Goal: Information Seeking & Learning: Find specific page/section

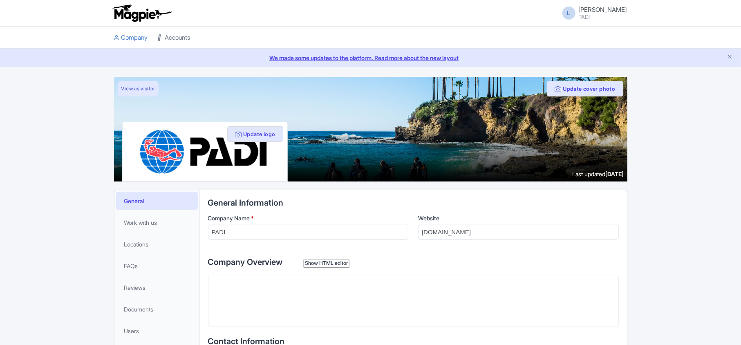
click at [181, 38] on link "Accounts" at bounding box center [174, 38] width 33 height 22
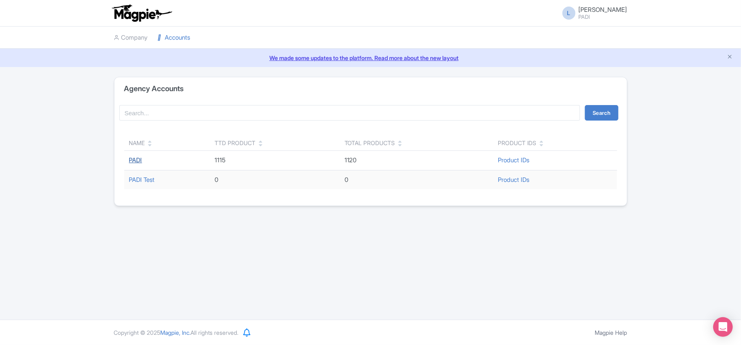
click at [141, 157] on link "PADI" at bounding box center [135, 160] width 13 height 8
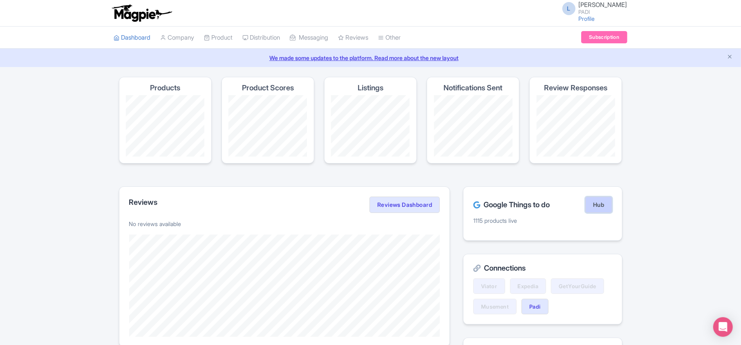
click at [595, 208] on link "Hub" at bounding box center [598, 204] width 27 height 16
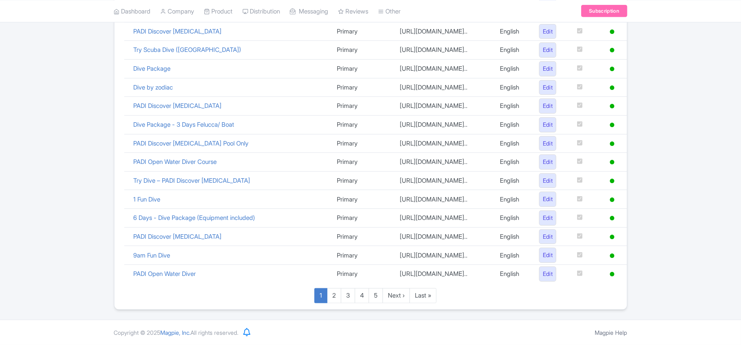
scroll to position [564, 0]
click at [425, 300] on link "Last »" at bounding box center [422, 295] width 27 height 15
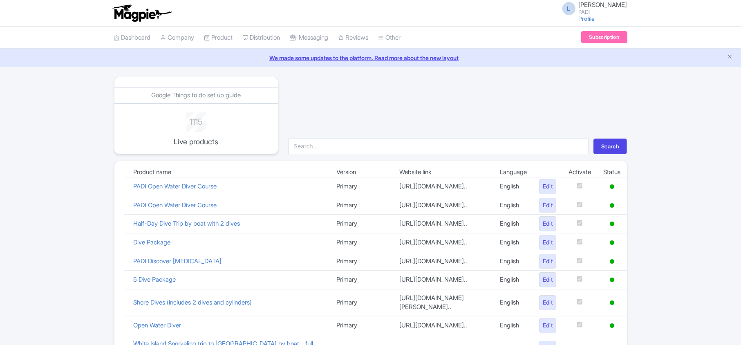
scroll to position [437, 0]
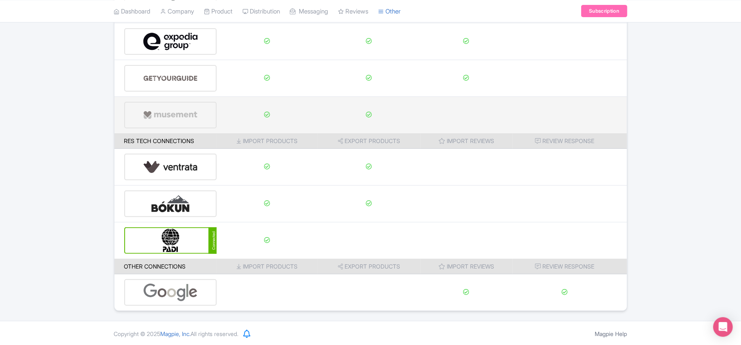
scroll to position [128, 0]
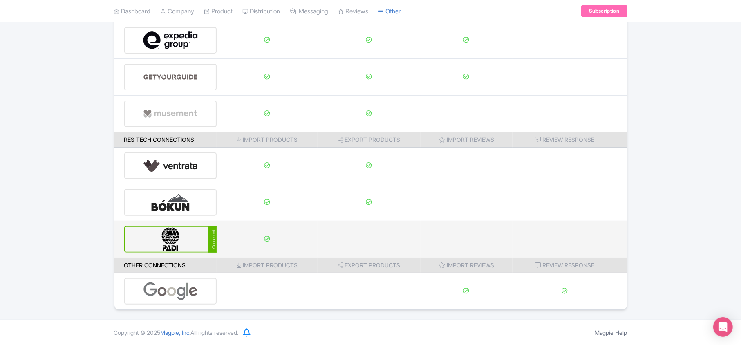
click at [176, 250] on img at bounding box center [170, 239] width 55 height 25
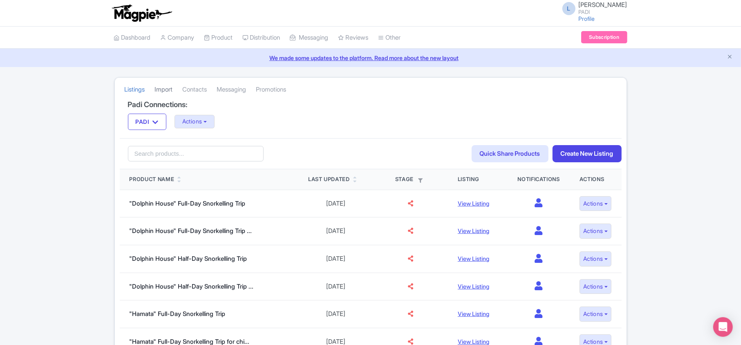
click at [167, 87] on link "Import" at bounding box center [164, 89] width 18 height 22
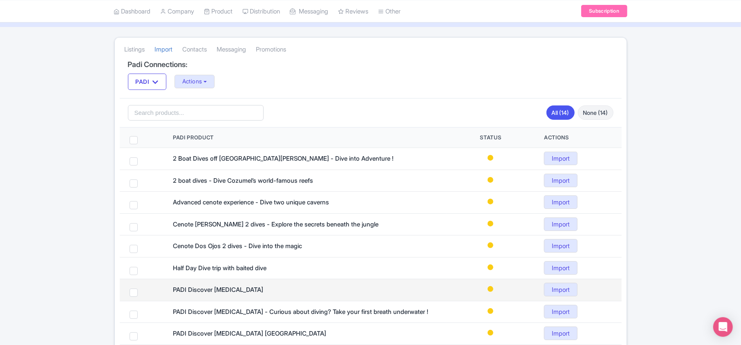
scroll to position [36, 0]
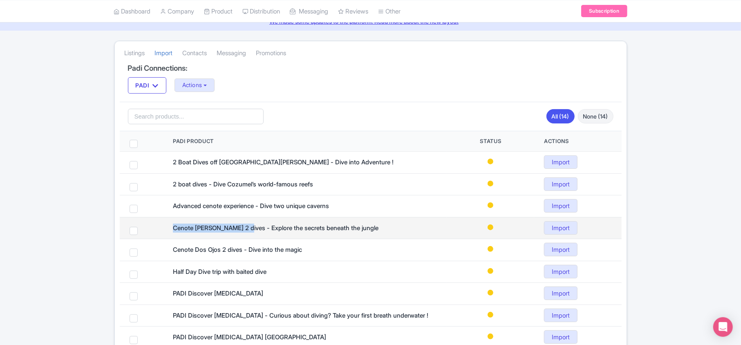
drag, startPoint x: 172, startPoint y: 230, endPoint x: 249, endPoint y: 237, distance: 78.0
click at [249, 237] on td "Cenote [PERSON_NAME] 2 dives - Explore the secrets beneath the jungle" at bounding box center [305, 228] width 284 height 22
copy div "Cenote [PERSON_NAME] 2 dives"
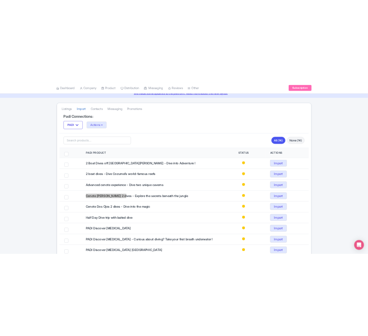
scroll to position [14, 0]
